Goal: Check status: Check status

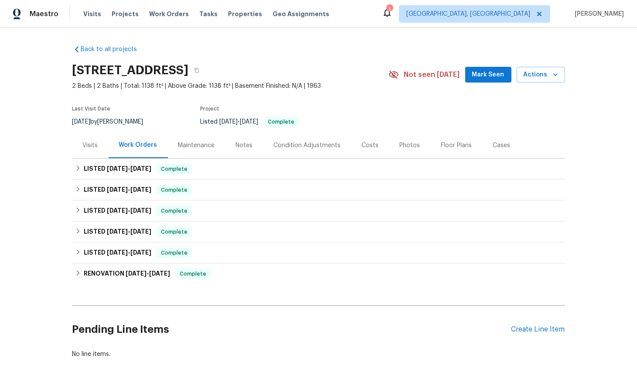
click at [87, 140] on div "Visits" at bounding box center [90, 145] width 36 height 26
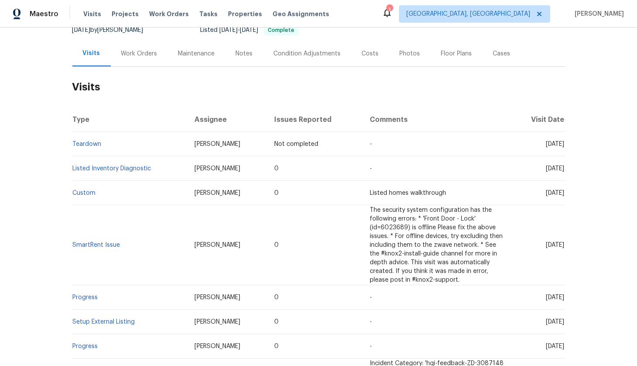
scroll to position [91, 0]
click at [86, 243] on link "SmartRent Issue" at bounding box center [97, 246] width 48 height 6
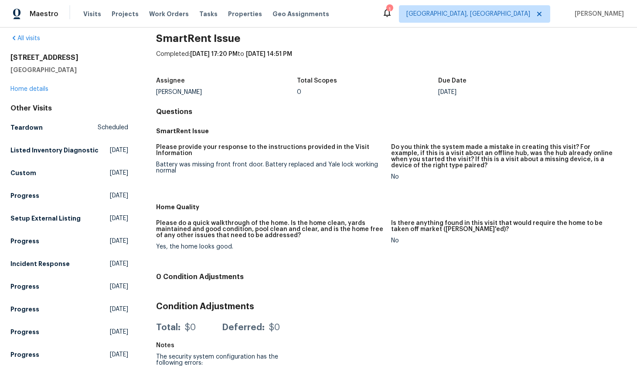
scroll to position [20, 0]
